Goal: Information Seeking & Learning: Learn about a topic

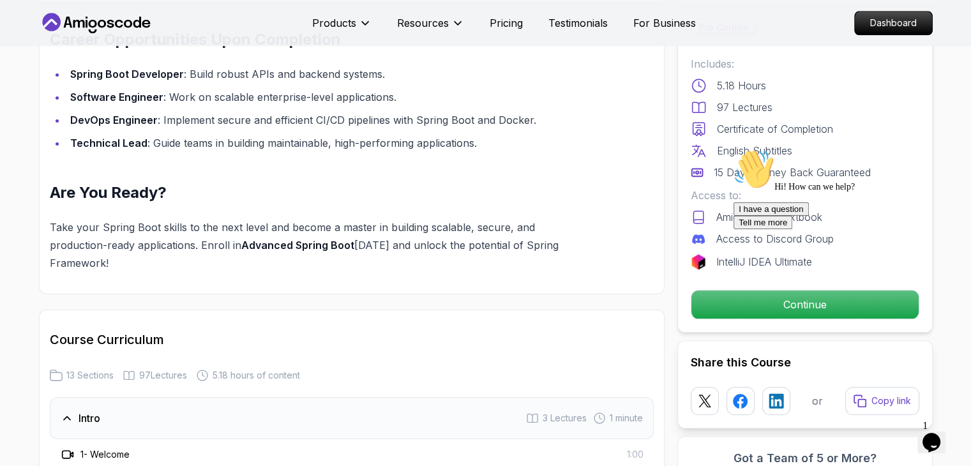
click at [483, 134] on li "Technical Lead : Guide teams in building maintainable, high-performing applicat…" at bounding box center [329, 143] width 527 height 18
click at [547, 111] on li "DevOps Engineer : Implement secure and efficient CI/CD pipelines with Spring Bo…" at bounding box center [329, 120] width 527 height 18
click at [532, 90] on ul "Spring Boot Developer : Build robust APIs and backend systems. Software Enginee…" at bounding box center [321, 108] width 543 height 87
click at [533, 88] on li "Software Engineer : Work on scalable enterprise-level applications." at bounding box center [329, 97] width 527 height 18
click at [522, 68] on ul "Spring Boot Developer : Build robust APIs and backend systems. Software Enginee…" at bounding box center [321, 108] width 543 height 87
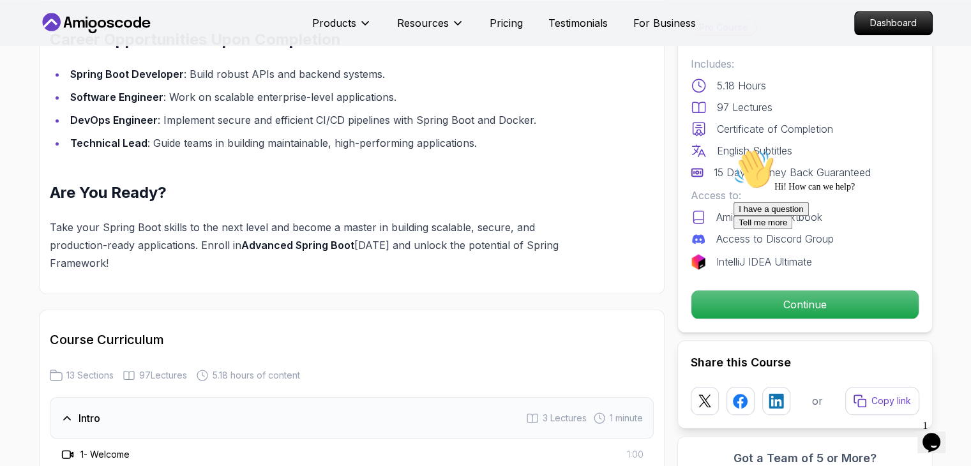
click at [521, 65] on li "Spring Boot Developer : Build robust APIs and backend systems." at bounding box center [329, 74] width 527 height 18
click at [544, 70] on ul "Spring Boot Developer : Build robust APIs and backend systems. Software Enginee…" at bounding box center [321, 108] width 543 height 87
click at [572, 88] on li "Software Engineer : Work on scalable enterprise-level applications." at bounding box center [329, 97] width 527 height 18
click at [584, 111] on li "DevOps Engineer : Implement secure and efficient CI/CD pipelines with Spring Bo…" at bounding box center [329, 120] width 527 height 18
click at [585, 134] on li "Technical Lead : Guide teams in building maintainable, high-performing applicat…" at bounding box center [329, 143] width 527 height 18
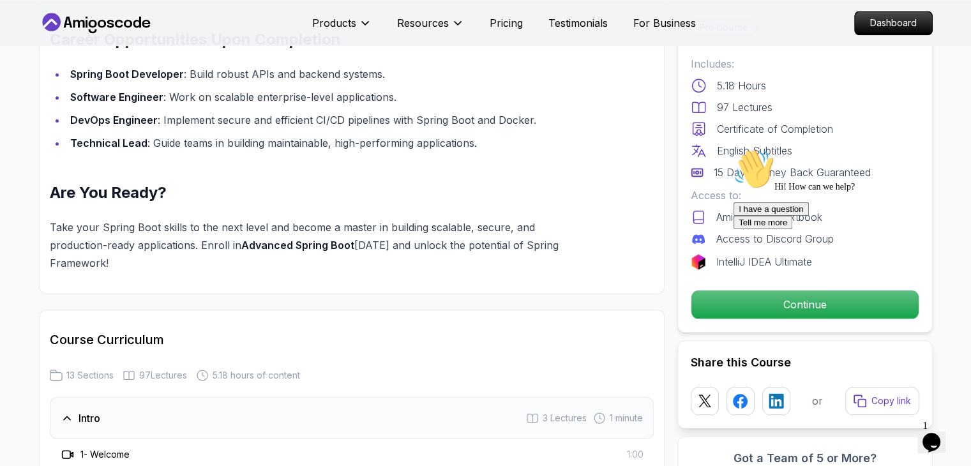
click at [523, 116] on ul "Spring Boot Developer : Build robust APIs and backend systems. Software Enginee…" at bounding box center [321, 108] width 543 height 87
click at [553, 111] on li "DevOps Engineer : Implement secure and efficient CI/CD pipelines with Spring Bo…" at bounding box center [329, 120] width 527 height 18
click at [513, 88] on li "Software Engineer : Work on scalable enterprise-level applications." at bounding box center [329, 97] width 527 height 18
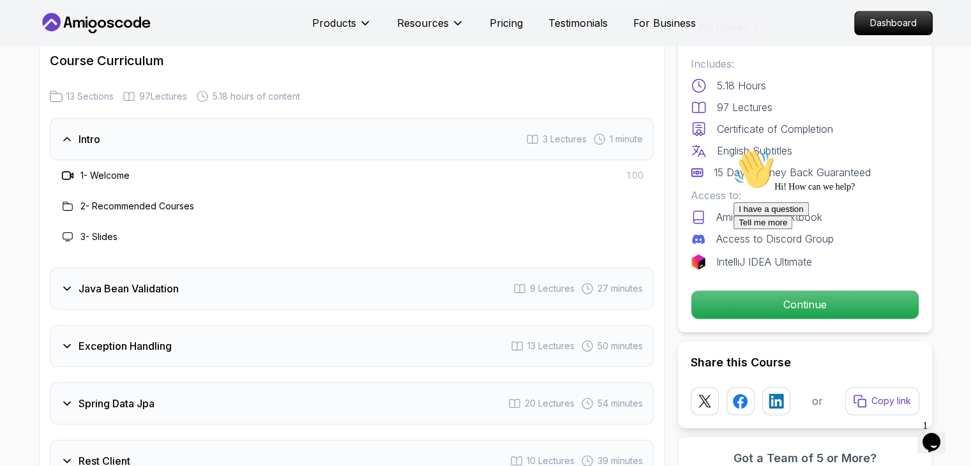
scroll to position [1788, 0]
